Goal: Obtain resource: Download file/media

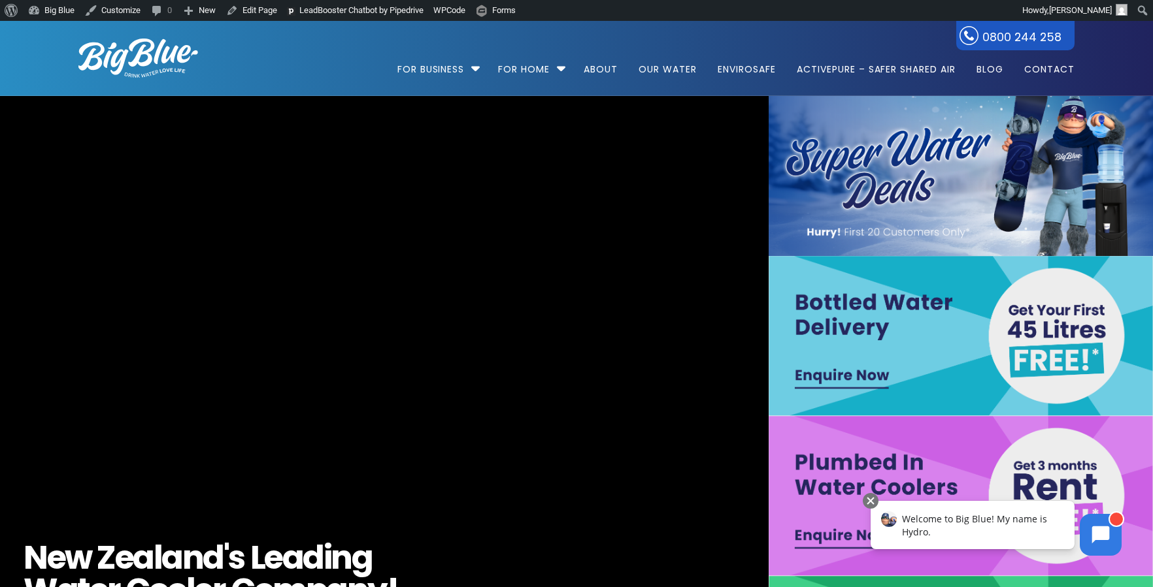
click at [940, 331] on img at bounding box center [961, 336] width 384 height 160
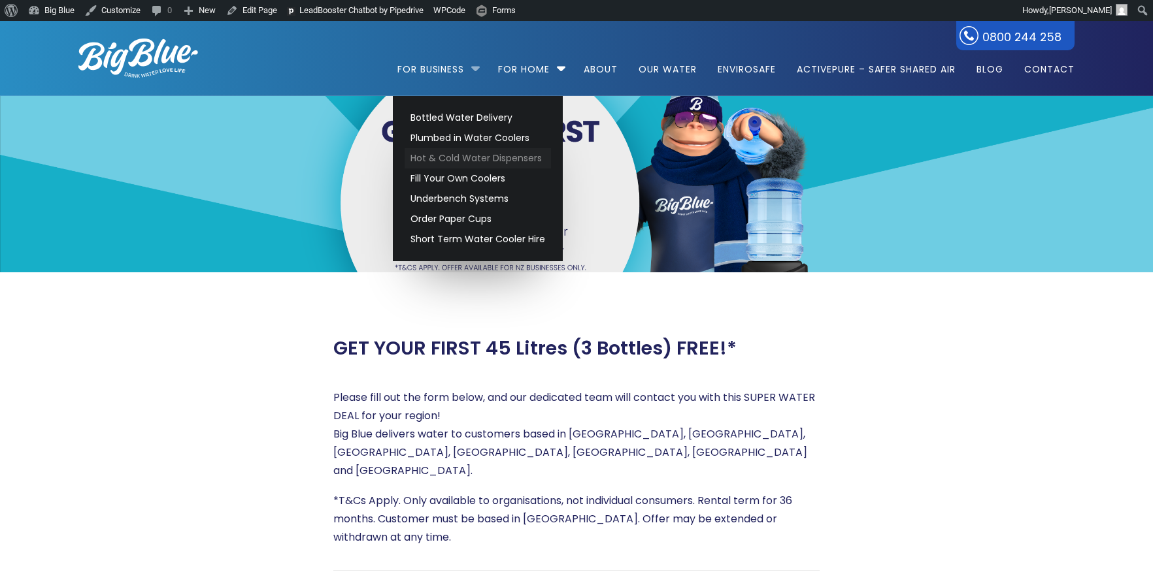
click at [451, 154] on link "Hot & Cold Water Dispensers" at bounding box center [478, 158] width 146 height 20
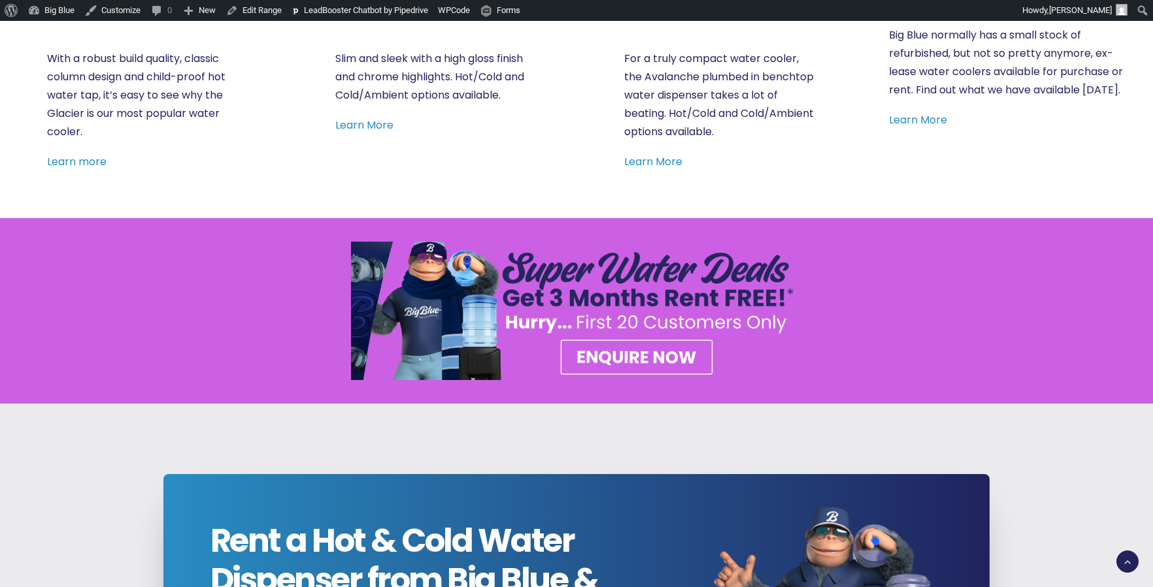
scroll to position [896, 0]
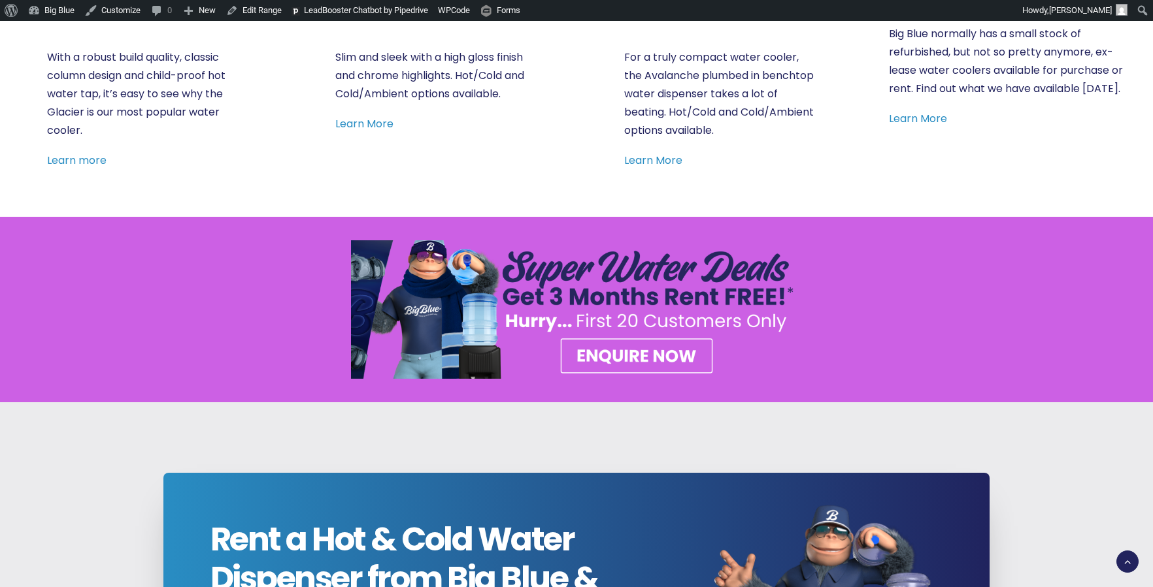
click at [624, 320] on img at bounding box center [576, 309] width 451 height 139
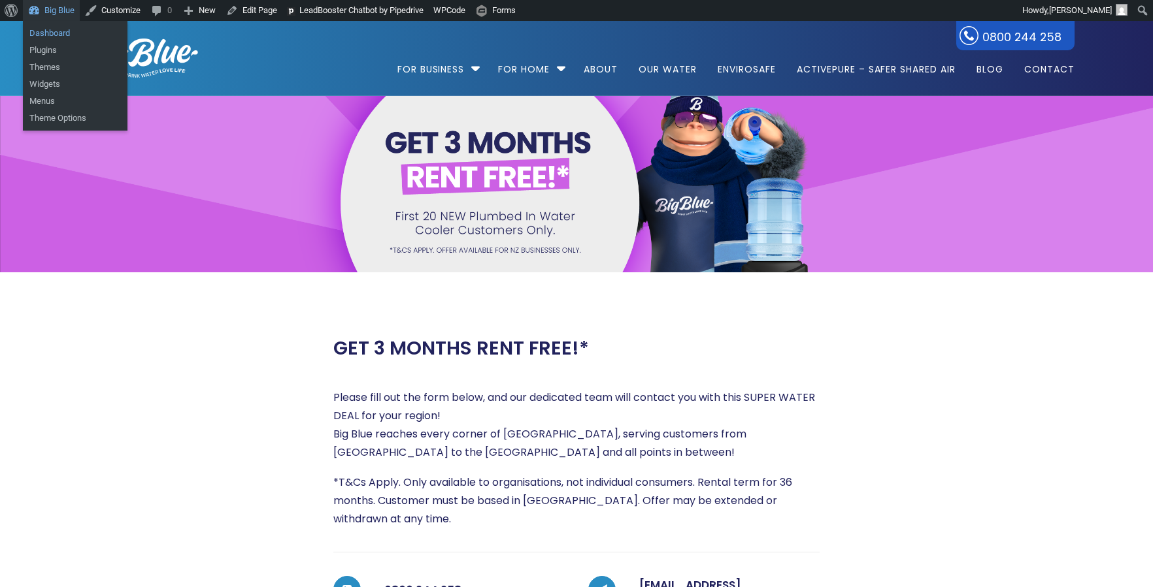
click at [126, 41] on link "Dashboard" at bounding box center [75, 33] width 105 height 17
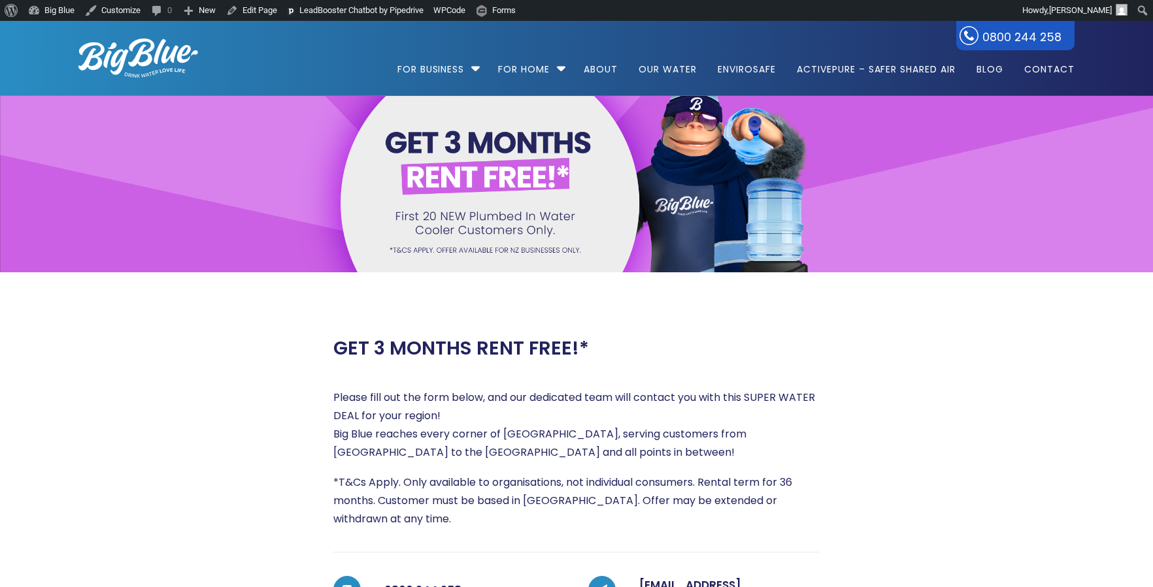
click at [156, 52] on img at bounding box center [138, 58] width 120 height 39
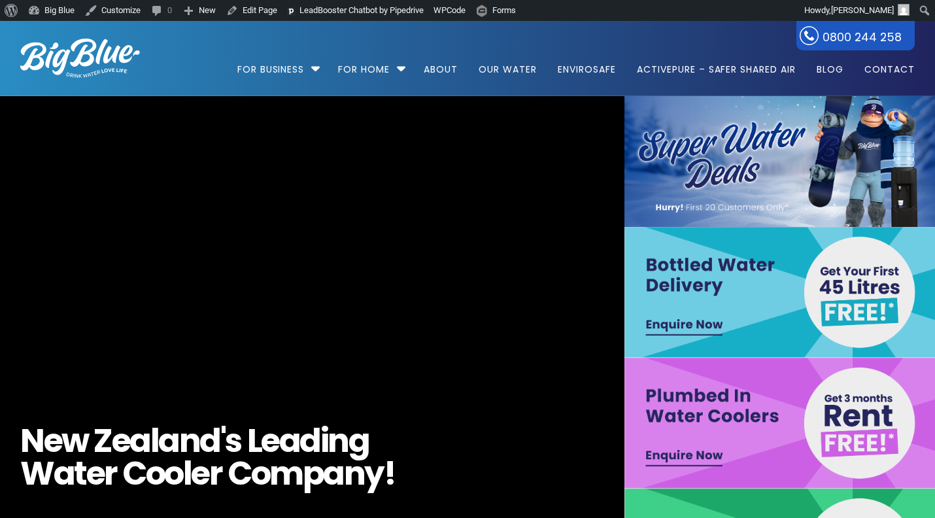
click at [775, 276] on img at bounding box center [781, 292] width 314 height 131
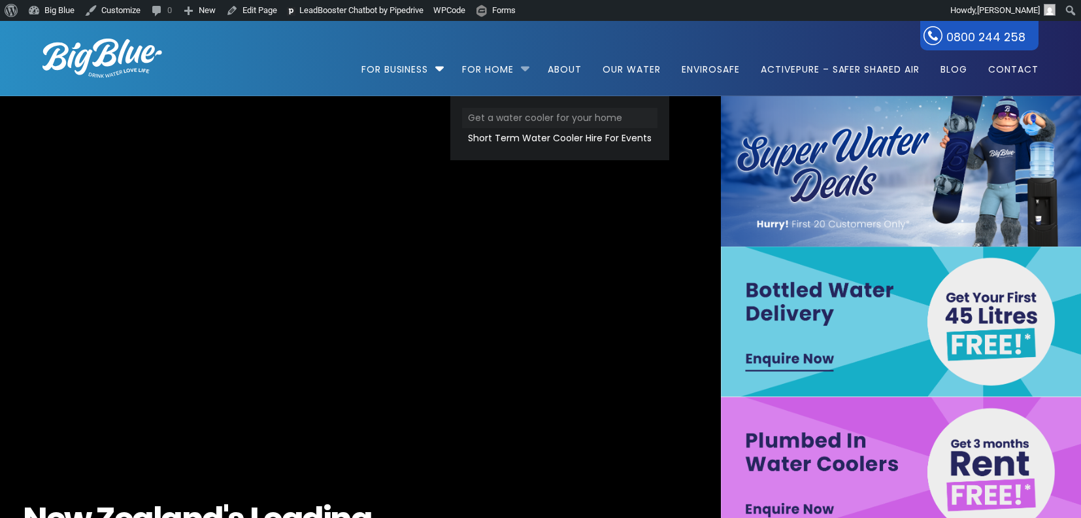
click at [521, 118] on link "Get a water cooler for your home" at bounding box center [559, 118] width 195 height 20
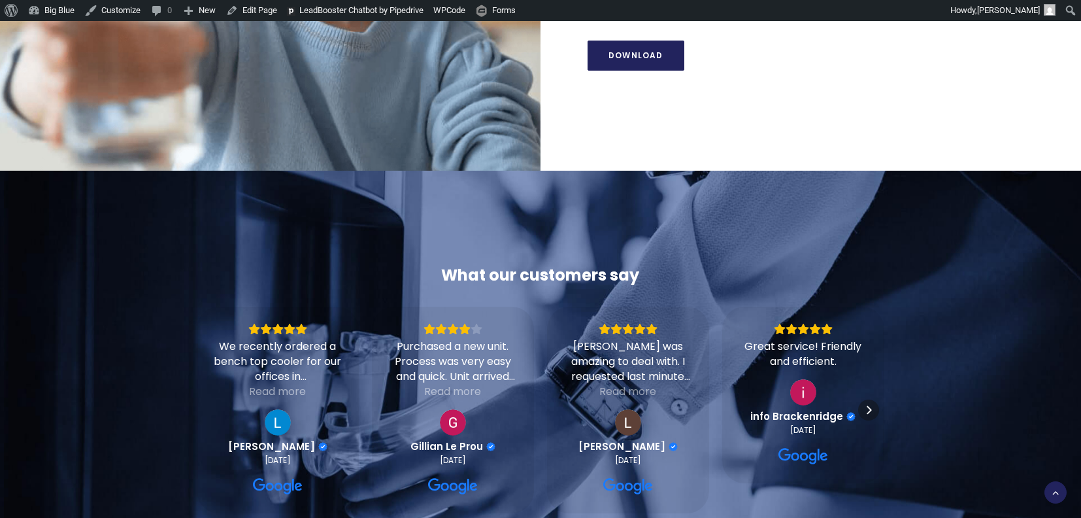
scroll to position [1473, 0]
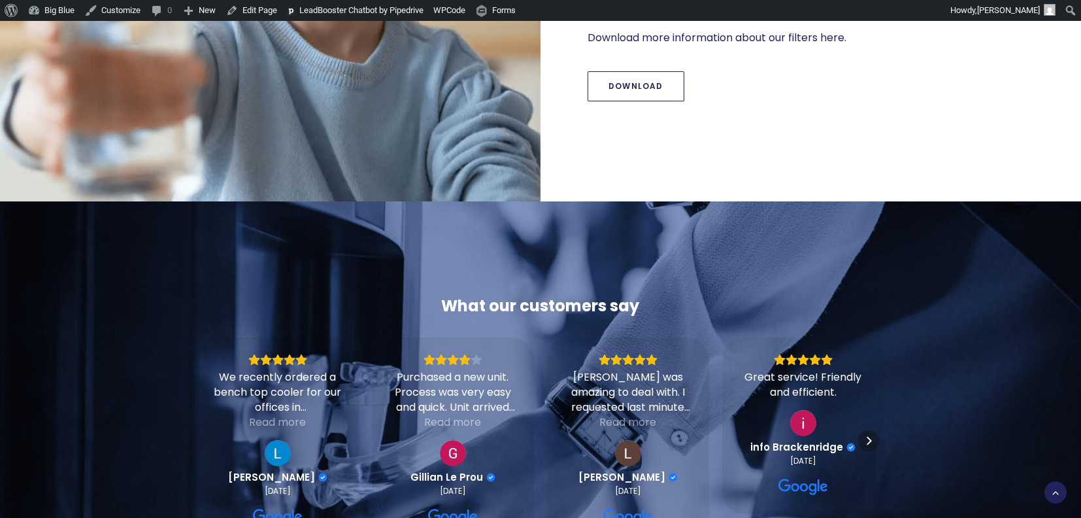
click at [648, 88] on link "Download" at bounding box center [635, 86] width 97 height 30
